Goal: Information Seeking & Learning: Learn about a topic

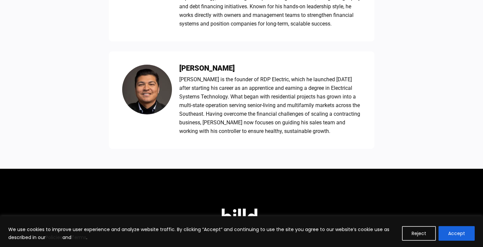
scroll to position [703, 0]
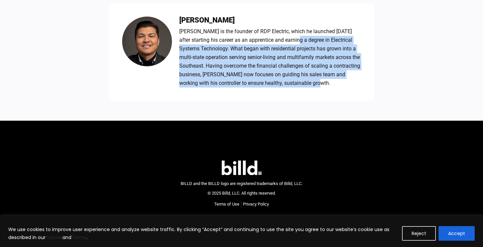
drag, startPoint x: 302, startPoint y: 89, endPoint x: 290, endPoint y: 38, distance: 52.7
click at [290, 38] on div "[PERSON_NAME] [PERSON_NAME] is the founder of RDP Electric, which he launched […" at bounding box center [241, 52] width 265 height 98
click at [290, 38] on div "[PERSON_NAME] is the founder of RDP Electric, which he launched [DATE] after st…" at bounding box center [270, 57] width 182 height 60
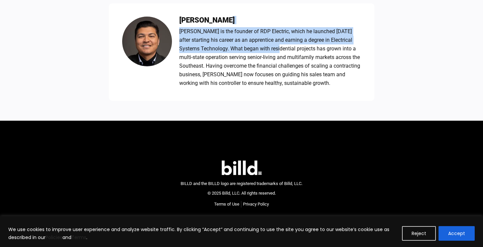
drag, startPoint x: 259, startPoint y: 16, endPoint x: 272, endPoint y: 56, distance: 41.4
click at [271, 54] on div "[PERSON_NAME] [PERSON_NAME] is the founder of RDP Electric, which he launched […" at bounding box center [270, 52] width 182 height 71
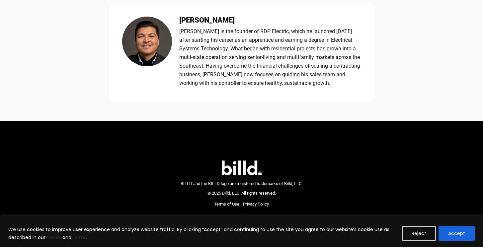
click at [272, 56] on div "[PERSON_NAME] is the founder of RDP Electric, which he launched [DATE] after st…" at bounding box center [270, 57] width 182 height 60
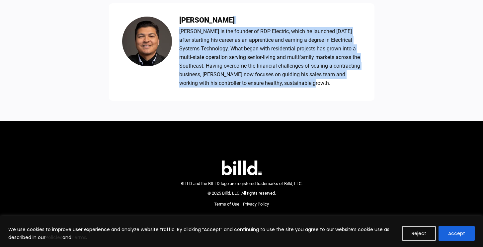
drag, startPoint x: 288, startPoint y: 87, endPoint x: 242, endPoint y: 22, distance: 79.9
click at [242, 22] on div "[PERSON_NAME] [PERSON_NAME] is the founder of RDP Electric, which he launched […" at bounding box center [270, 52] width 182 height 71
click at [242, 22] on h3 "[PERSON_NAME]" at bounding box center [270, 20] width 182 height 7
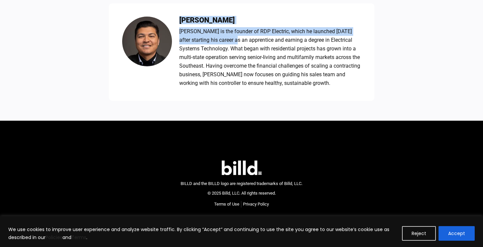
drag, startPoint x: 216, startPoint y: 12, endPoint x: 235, endPoint y: 50, distance: 43.2
click at [235, 50] on div "[PERSON_NAME] [PERSON_NAME] is the founder of RDP Electric, which he launched […" at bounding box center [241, 52] width 265 height 98
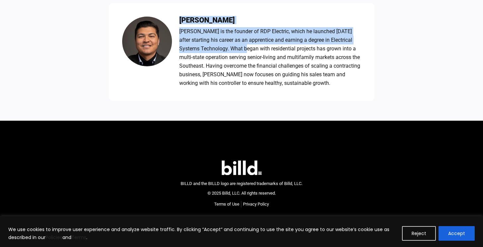
click at [235, 50] on div "[PERSON_NAME] is the founder of RDP Electric, which he launched [DATE] after st…" at bounding box center [270, 57] width 182 height 60
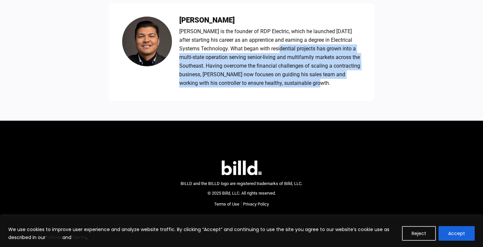
drag, startPoint x: 278, startPoint y: 101, endPoint x: 267, endPoint y: 47, distance: 54.2
click at [267, 47] on div "[PERSON_NAME] is the founder of RDP Electric, which he launched [DATE] after st…" at bounding box center [270, 57] width 182 height 60
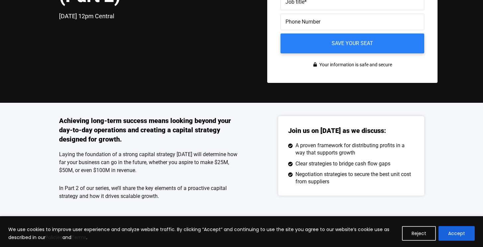
scroll to position [201, 0]
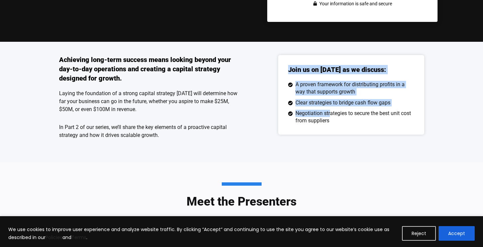
drag, startPoint x: 267, startPoint y: 48, endPoint x: 331, endPoint y: 116, distance: 93.0
click at [331, 116] on div "Achieving long-term success means looking beyond your day-to-day operations and…" at bounding box center [241, 102] width 365 height 121
click at [331, 116] on span "Negotiation strategies to secure the best unit cost from suppliers" at bounding box center [354, 117] width 120 height 15
drag, startPoint x: 343, startPoint y: 138, endPoint x: 320, endPoint y: 57, distance: 84.2
click at [320, 57] on div "Achieving long-term success means looking beyond your day-to-day operations and…" at bounding box center [241, 102] width 365 height 121
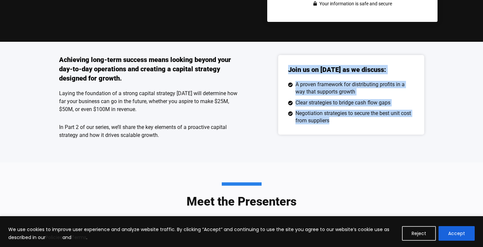
click at [320, 57] on div "Join us on [DATE] as we discuss: A proven framework for distributing profits in…" at bounding box center [351, 95] width 146 height 80
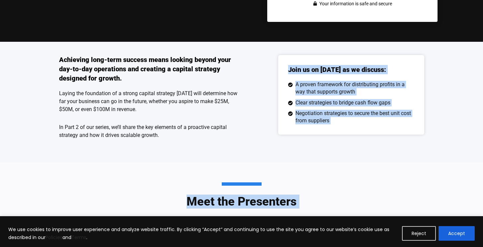
drag, startPoint x: 320, startPoint y: 57, endPoint x: 363, endPoint y: 170, distance: 120.8
click at [363, 170] on div "Virtual Meetup for Commercial Subcontractor Executives Build [DATE], Scale [DAT…" at bounding box center [241, 211] width 483 height 824
drag, startPoint x: 363, startPoint y: 170, endPoint x: 306, endPoint y: 50, distance: 132.5
click at [306, 49] on div "Virtual Meetup for Commercial Subcontractor Executives Build [DATE], Scale [DAT…" at bounding box center [241, 211] width 483 height 824
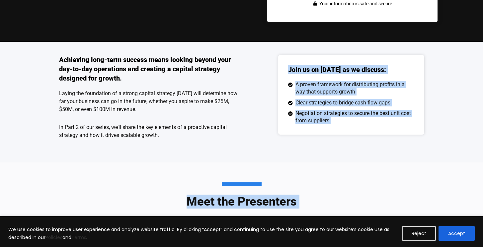
click at [306, 50] on div "Achieving long-term success means looking beyond your day-to-day operations and…" at bounding box center [241, 102] width 365 height 121
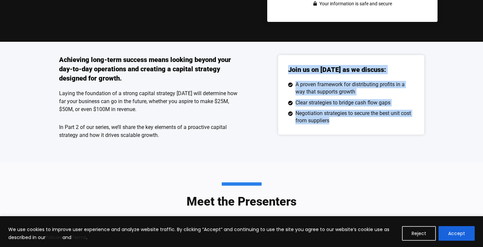
drag, startPoint x: 339, startPoint y: 123, endPoint x: 348, endPoint y: 140, distance: 19.3
click at [348, 140] on div "Achieving long-term success means looking beyond your day-to-day operations and…" at bounding box center [241, 102] width 365 height 121
drag, startPoint x: 348, startPoint y: 140, endPoint x: 307, endPoint y: 45, distance: 104.0
click at [307, 45] on div "Achieving long-term success means looking beyond your day-to-day operations and…" at bounding box center [241, 102] width 365 height 121
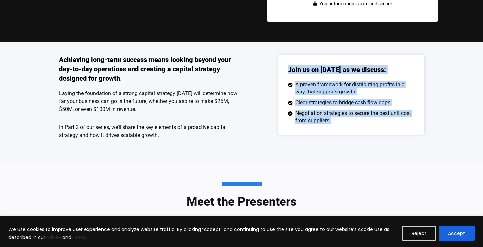
click at [307, 45] on div "Achieving long-term success means looking beyond your day-to-day operations and…" at bounding box center [241, 102] width 365 height 121
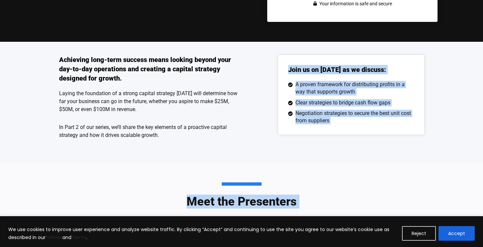
drag, startPoint x: 307, startPoint y: 45, endPoint x: 353, endPoint y: 174, distance: 137.5
click at [353, 174] on div "Virtual Meetup for Commercial Subcontractor Executives Build [DATE], Scale [DAT…" at bounding box center [241, 211] width 483 height 824
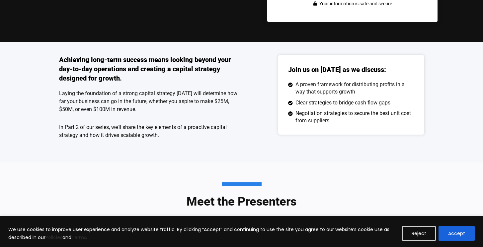
click at [347, 109] on ul "A proven framework for distributing profits in a way that supports growth Clear…" at bounding box center [351, 103] width 126 height 44
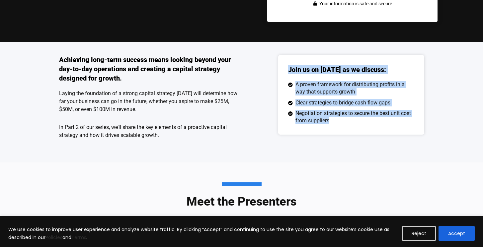
drag, startPoint x: 301, startPoint y: 46, endPoint x: 346, endPoint y: 122, distance: 88.1
click at [345, 121] on div "Achieving long-term success means looking beyond your day-to-day operations and…" at bounding box center [241, 102] width 365 height 121
click at [346, 122] on span "Negotiation strategies to secure the best unit cost from suppliers" at bounding box center [354, 117] width 120 height 15
